Goal: Information Seeking & Learning: Learn about a topic

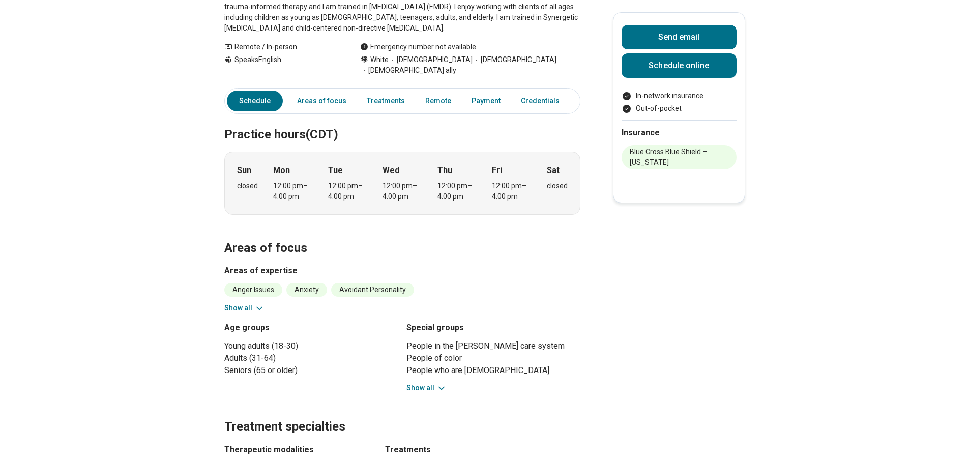
scroll to position [203, 0]
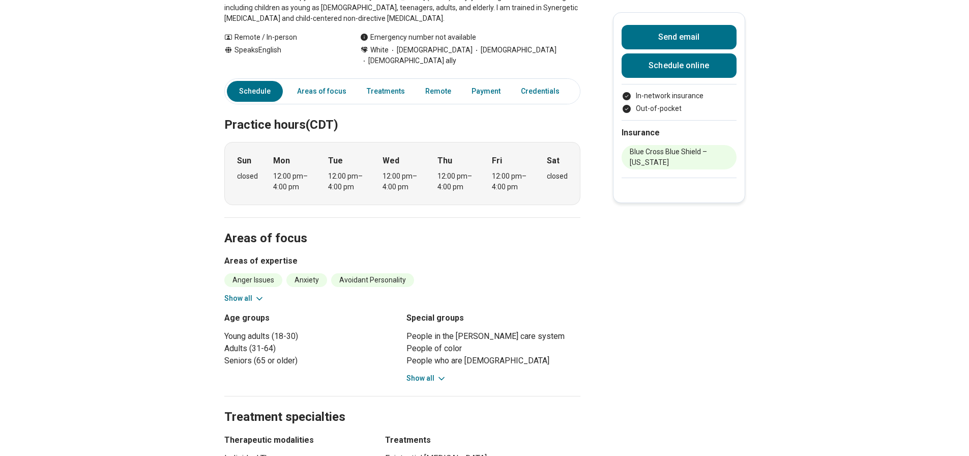
click at [256, 293] on button "Show all" at bounding box center [244, 298] width 40 height 11
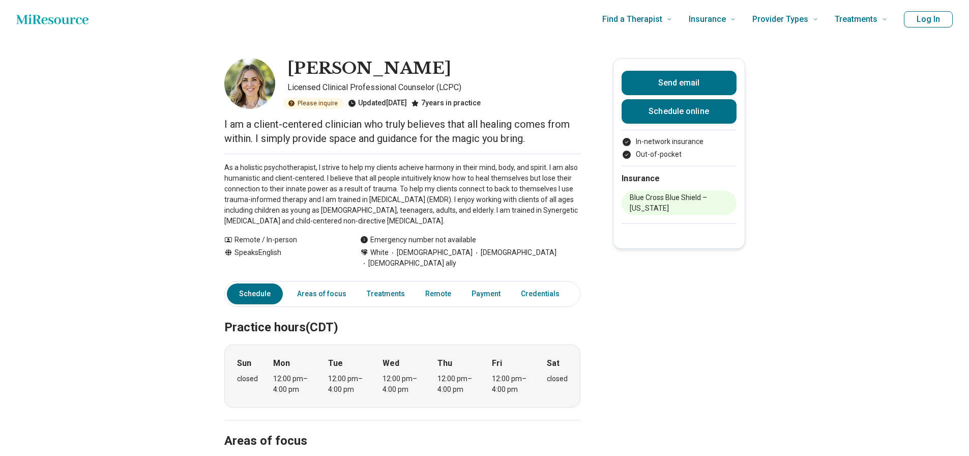
scroll to position [0, 0]
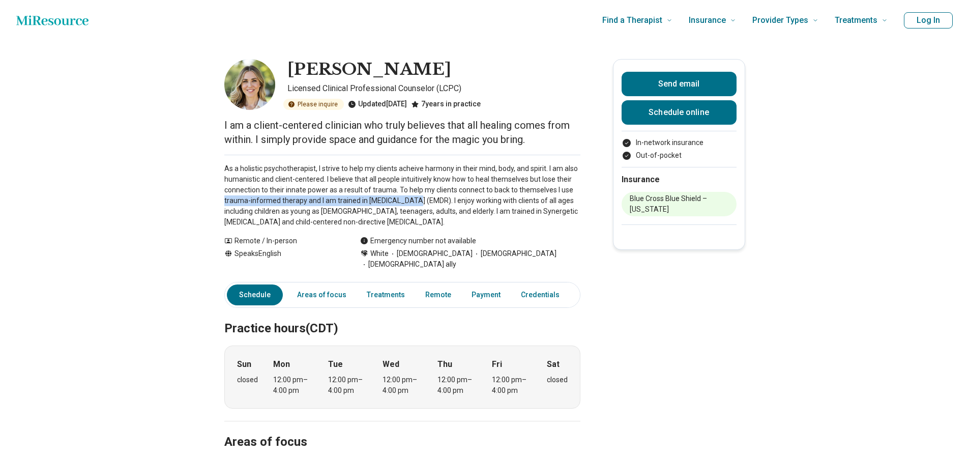
drag, startPoint x: 226, startPoint y: 203, endPoint x: 417, endPoint y: 204, distance: 190.7
click at [417, 204] on p "As a holistic psychotherapist, I strive to help my clients acheive harmony in t…" at bounding box center [402, 195] width 356 height 64
click at [358, 204] on p "As a holistic psychotherapist, I strive to help my clients acheive harmony in t…" at bounding box center [402, 195] width 356 height 64
drag, startPoint x: 350, startPoint y: 198, endPoint x: 560, endPoint y: 199, distance: 210.0
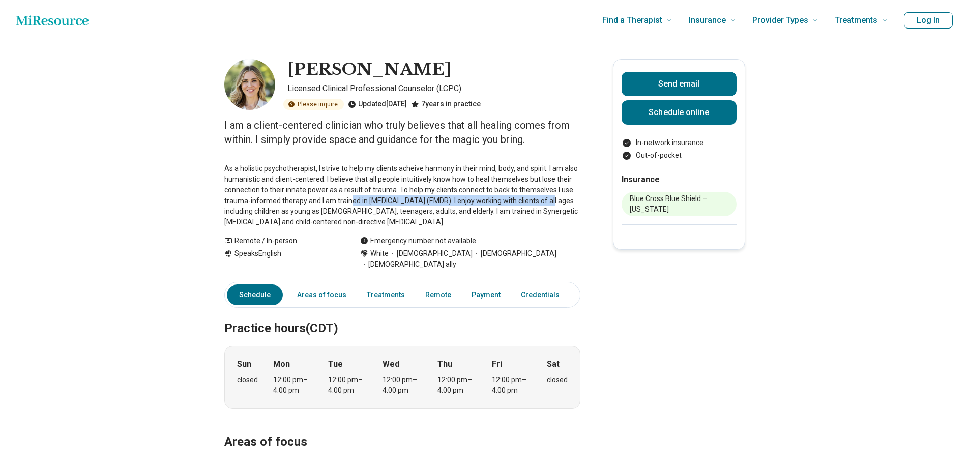
click at [560, 199] on p "As a holistic psychotherapist, I strive to help my clients acheive harmony in t…" at bounding box center [402, 195] width 356 height 64
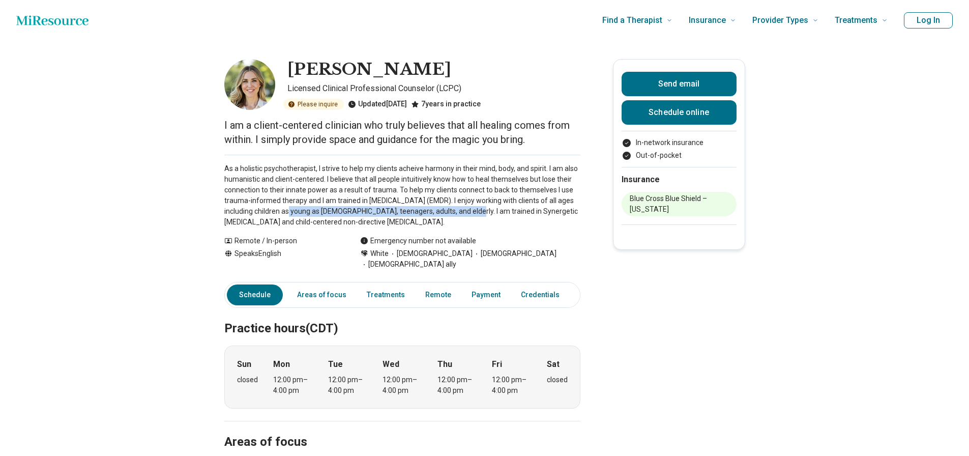
drag, startPoint x: 298, startPoint y: 209, endPoint x: 472, endPoint y: 209, distance: 173.9
click at [472, 209] on p "As a holistic psychotherapist, I strive to help my clients acheive harmony in t…" at bounding box center [402, 195] width 356 height 64
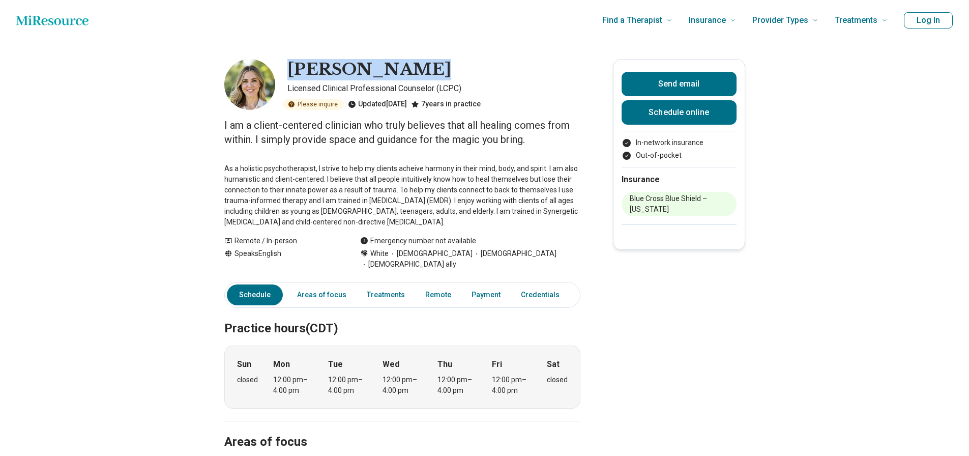
drag, startPoint x: 435, startPoint y: 66, endPoint x: 294, endPoint y: 75, distance: 141.1
click at [294, 75] on div "[PERSON_NAME]" at bounding box center [433, 69] width 293 height 21
copy h1 "[PERSON_NAME]"
